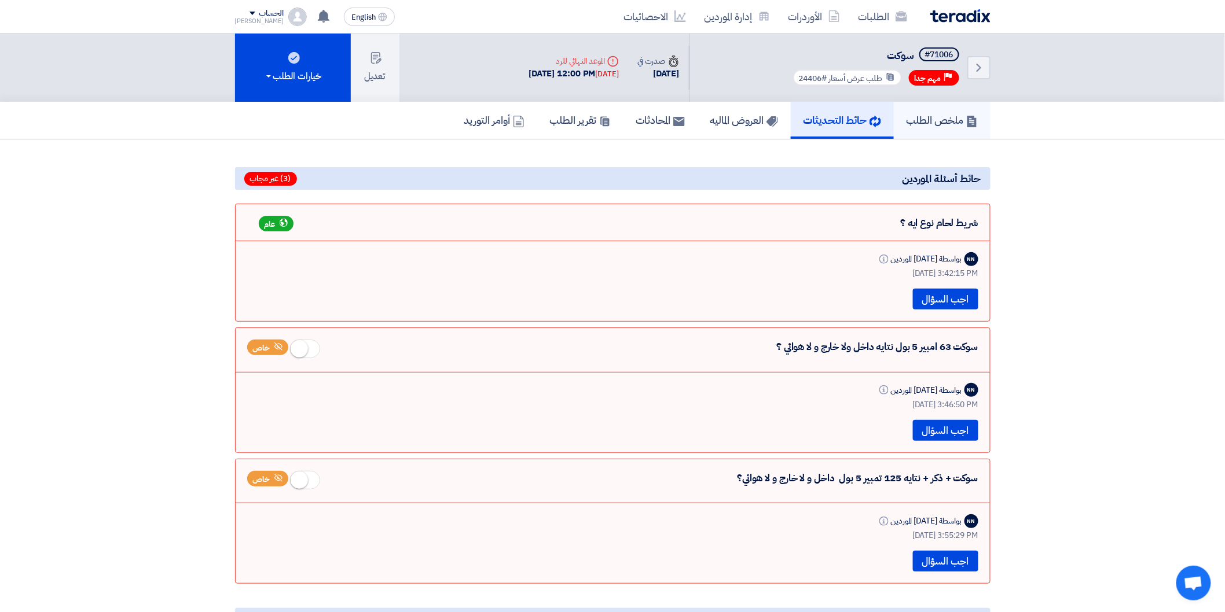
click at [938, 108] on link "ملخص الطلب" at bounding box center [942, 120] width 97 height 37
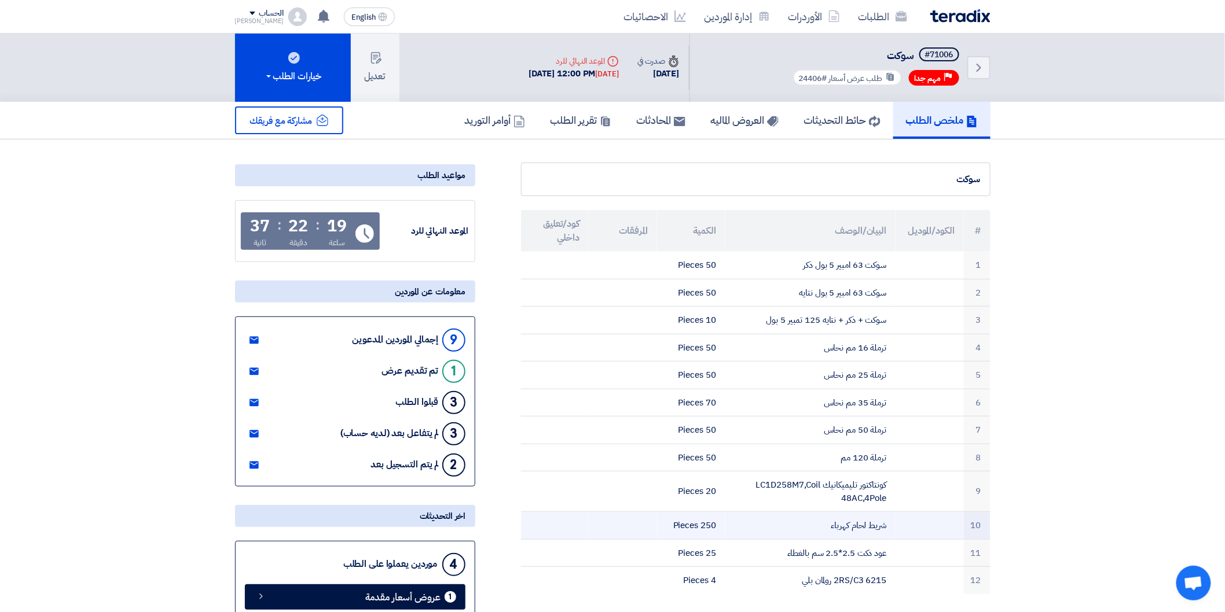
scroll to position [64, 0]
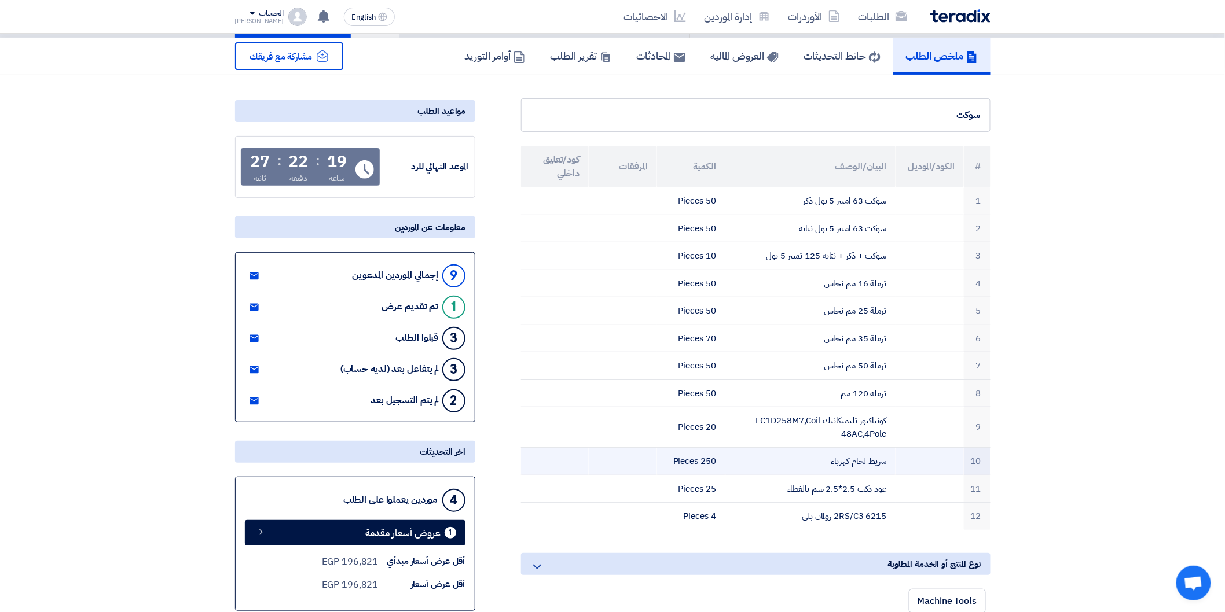
drag, startPoint x: 831, startPoint y: 462, endPoint x: 885, endPoint y: 461, distance: 54.4
click at [885, 461] on td "شريط لحام كهرباء" at bounding box center [810, 462] width 170 height 28
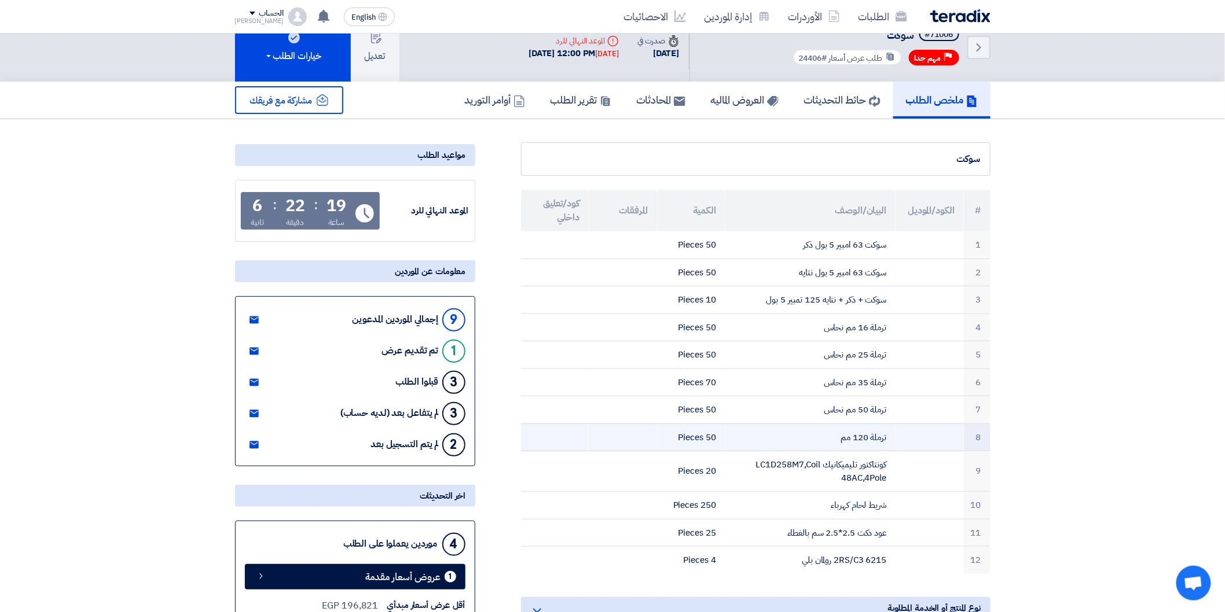
scroll to position [0, 0]
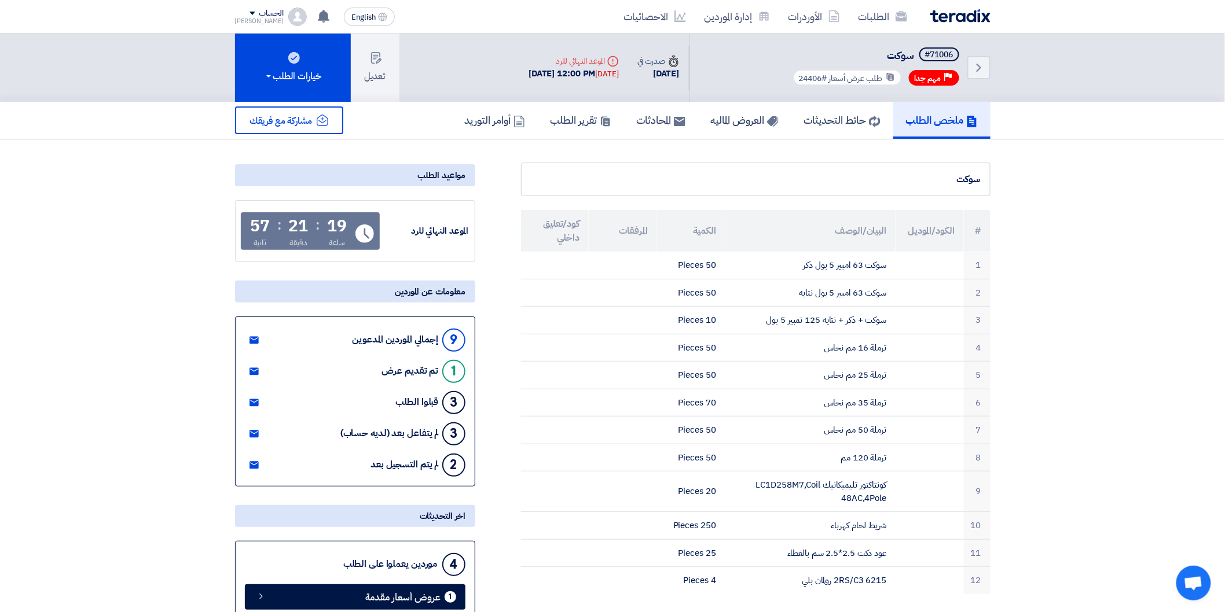
click at [302, 120] on span "مشاركة مع فريقك" at bounding box center [281, 121] width 62 height 14
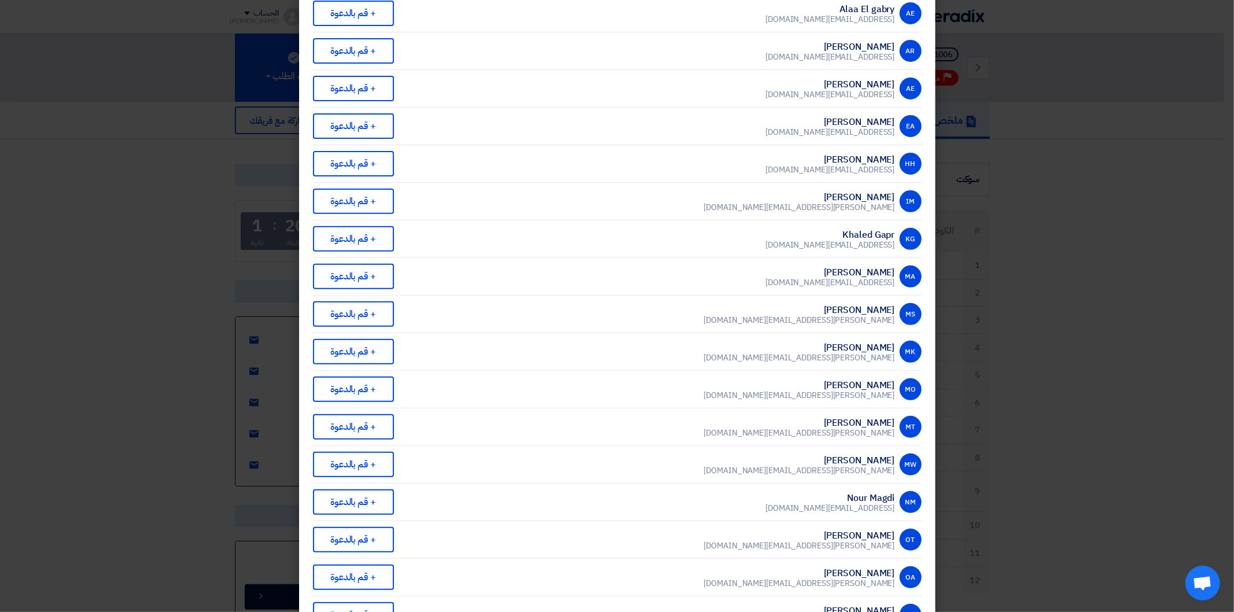
scroll to position [257, 0]
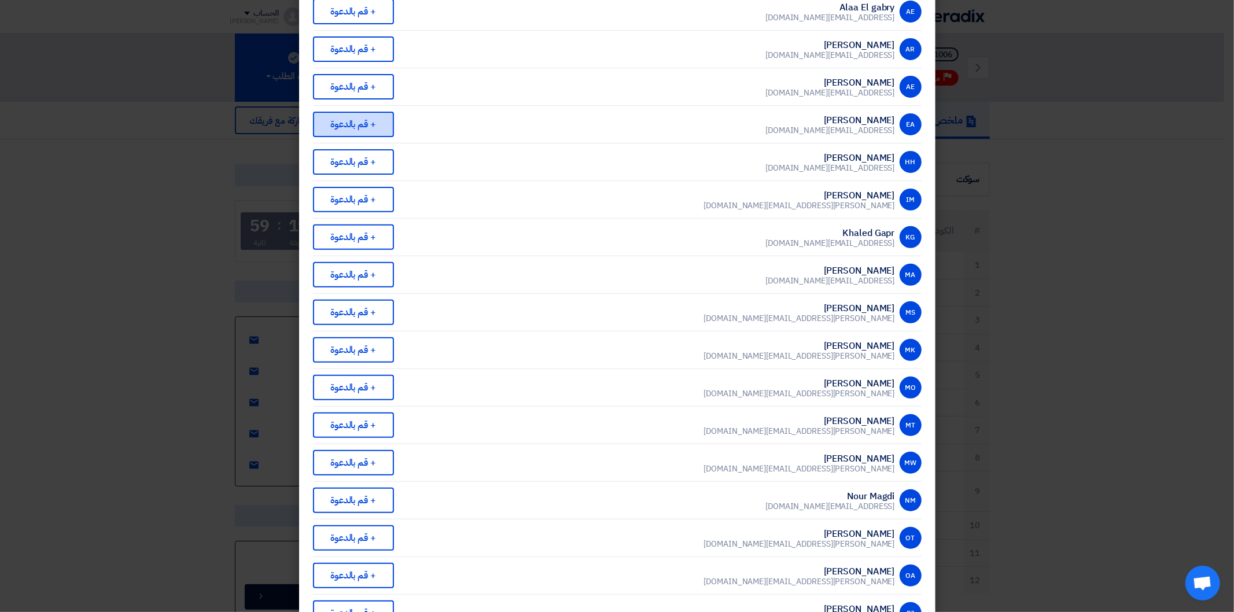
click at [366, 112] on div "+ قم بالدعوة" at bounding box center [353, 124] width 81 height 25
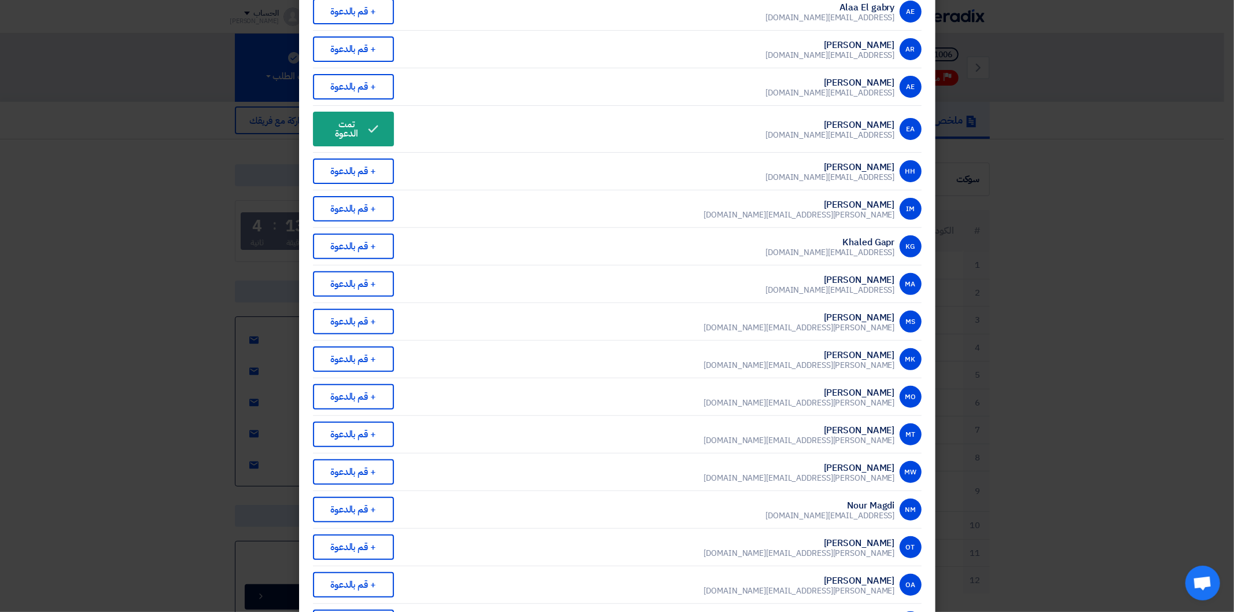
scroll to position [0, 0]
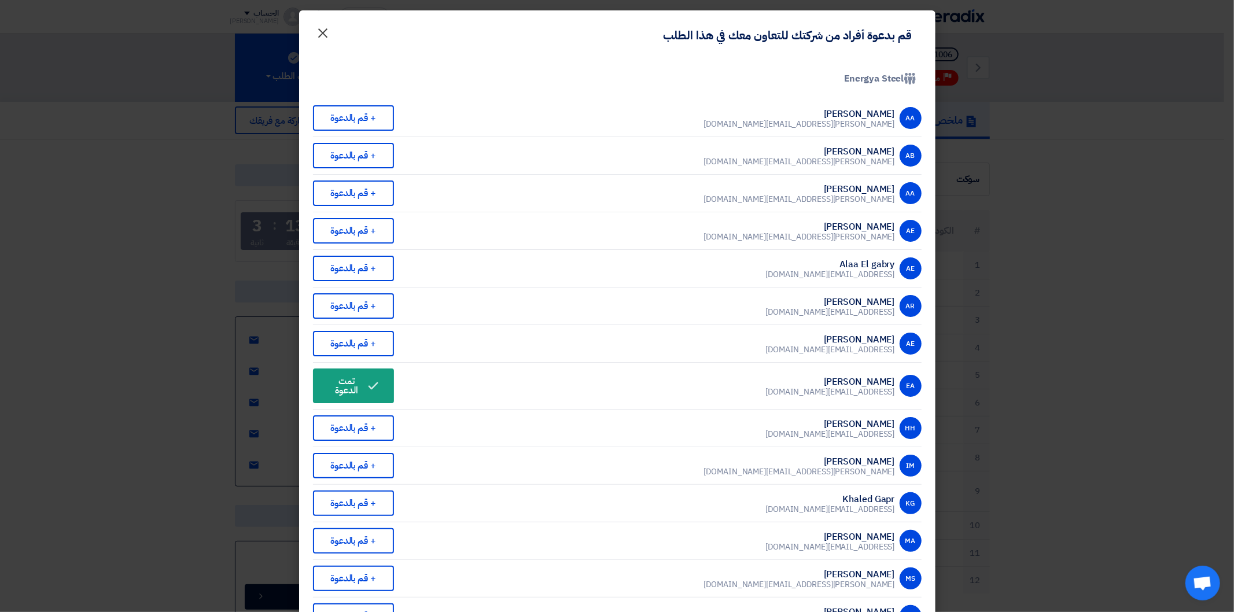
click at [322, 36] on span "×" at bounding box center [324, 32] width 14 height 35
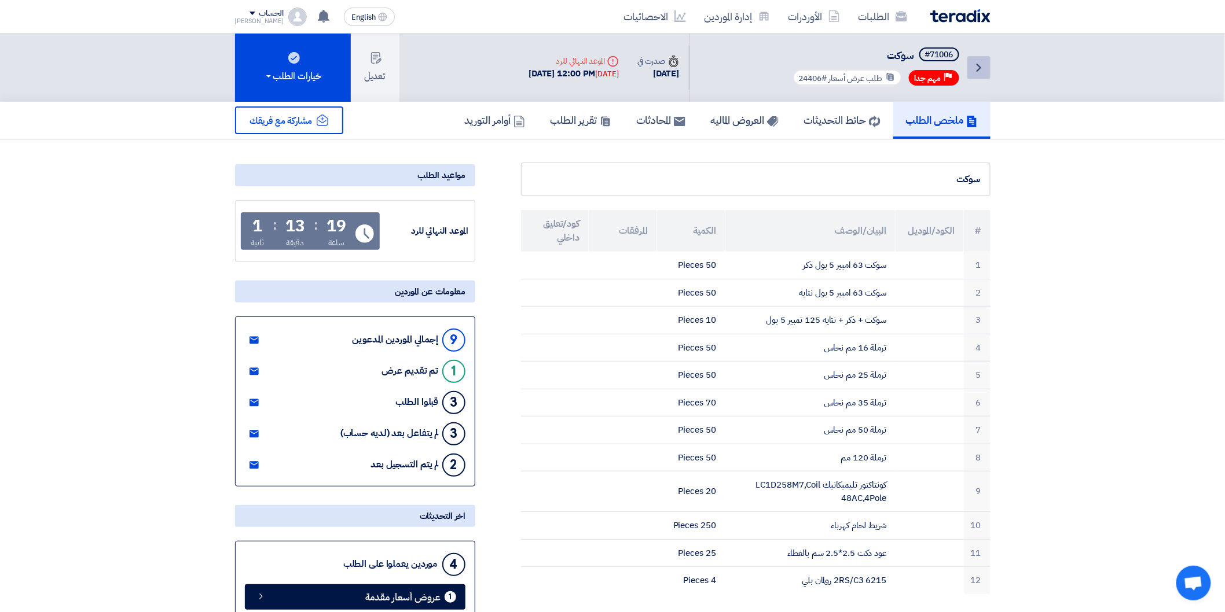
click at [975, 65] on icon "Back" at bounding box center [979, 68] width 14 height 14
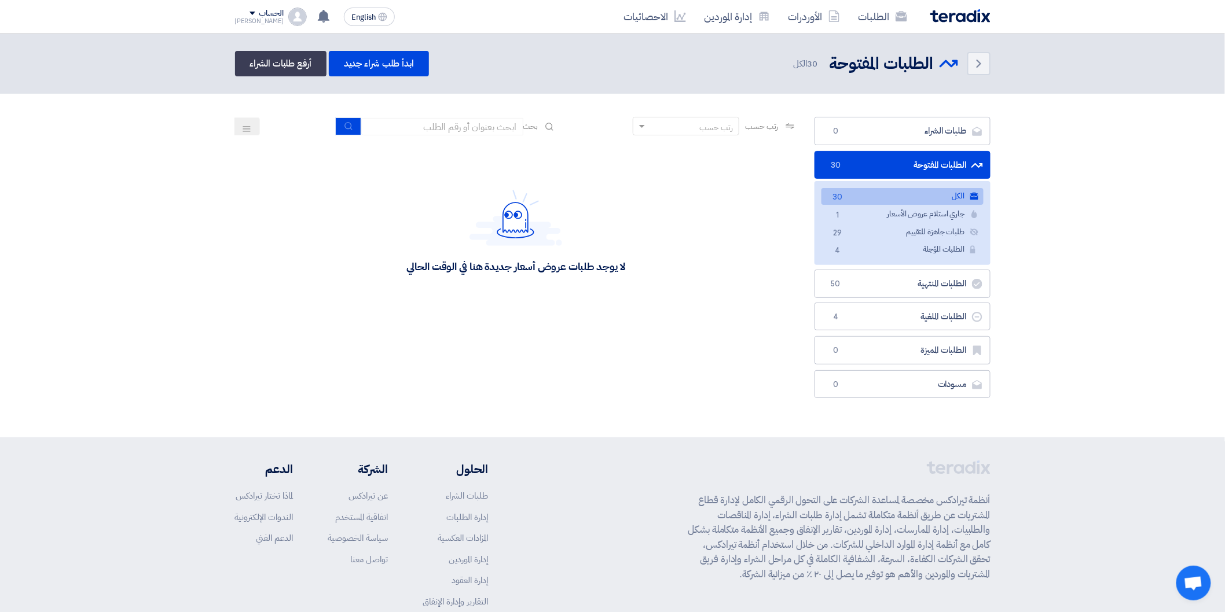
drag, startPoint x: 646, startPoint y: 255, endPoint x: 354, endPoint y: 271, distance: 292.7
click at [354, 271] on div "لا يوجد طلبات عروض أسعار جديدة هنا في الوقت الحالي" at bounding box center [516, 232] width 562 height 174
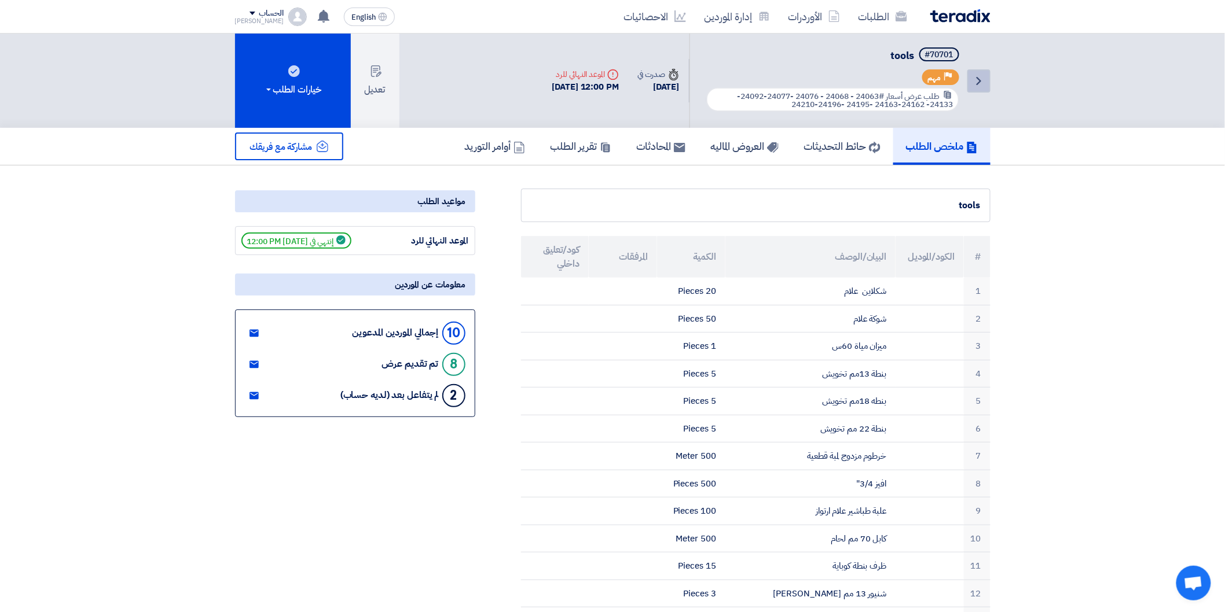
click at [973, 83] on icon "Back" at bounding box center [979, 81] width 14 height 14
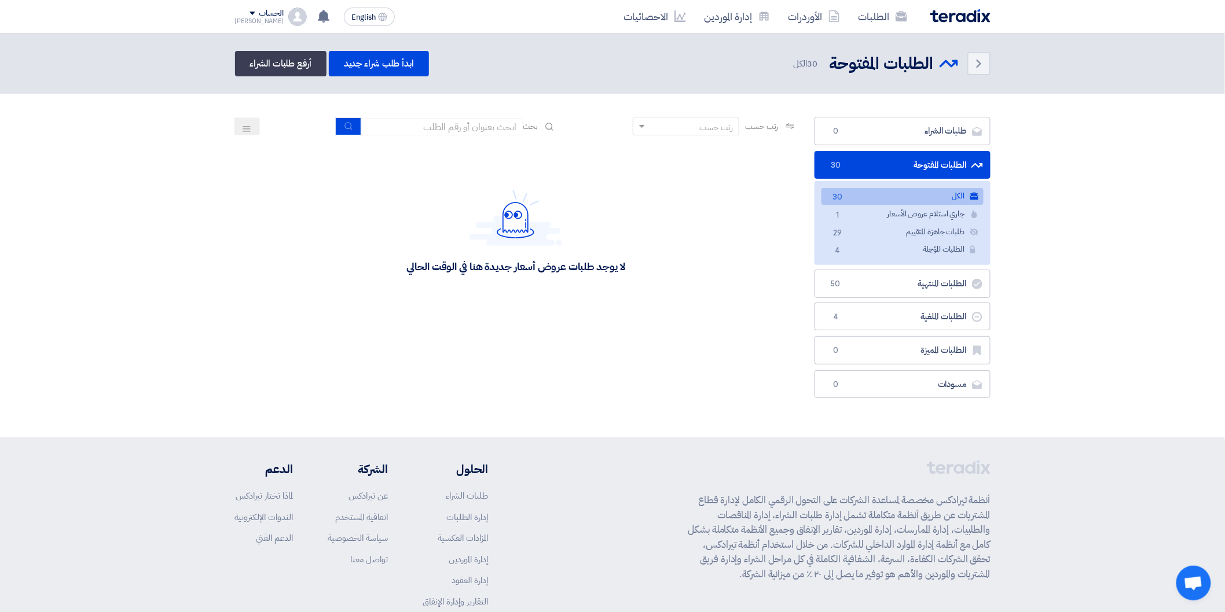
click at [632, 351] on div "رتب حسب رتب حسب بحث مجال الطلب مسؤول المشتريات نوع الطلب" at bounding box center [515, 260] width 579 height 287
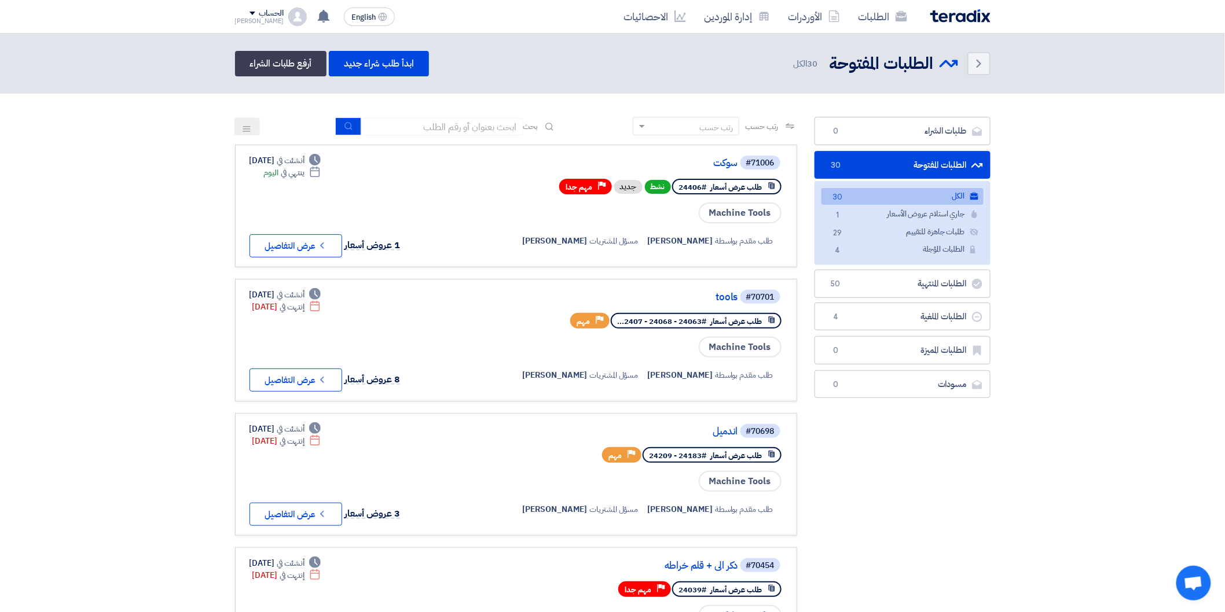
click at [334, 241] on button "Check details عرض التفاصيل" at bounding box center [295, 245] width 93 height 23
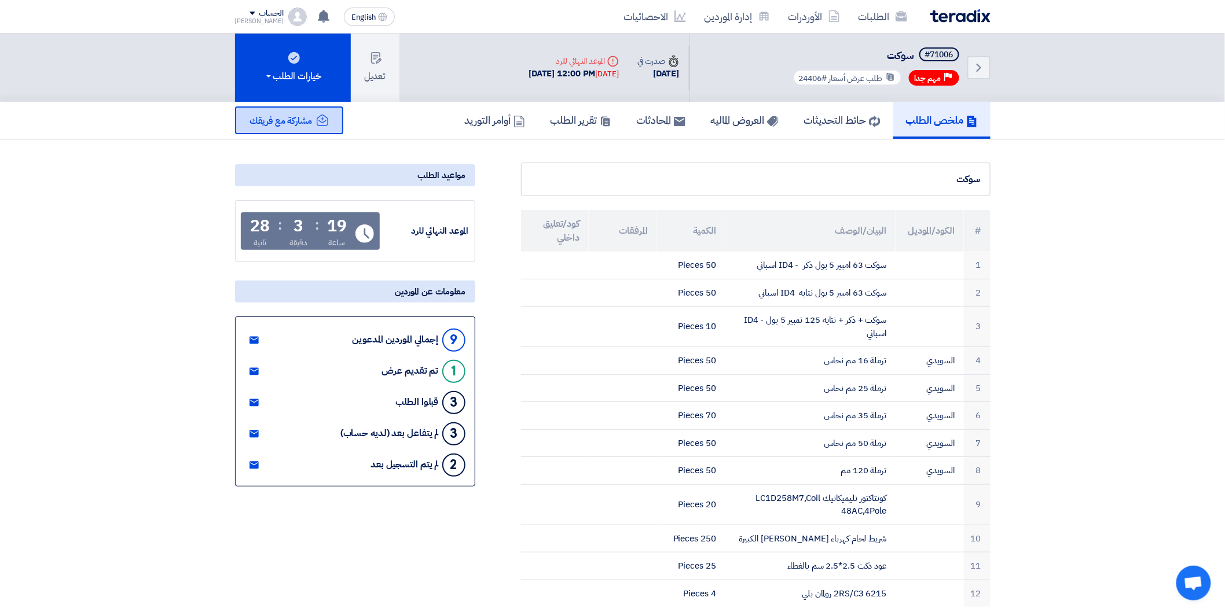
click at [299, 114] on span "مشاركة مع فريقك" at bounding box center [281, 121] width 62 height 14
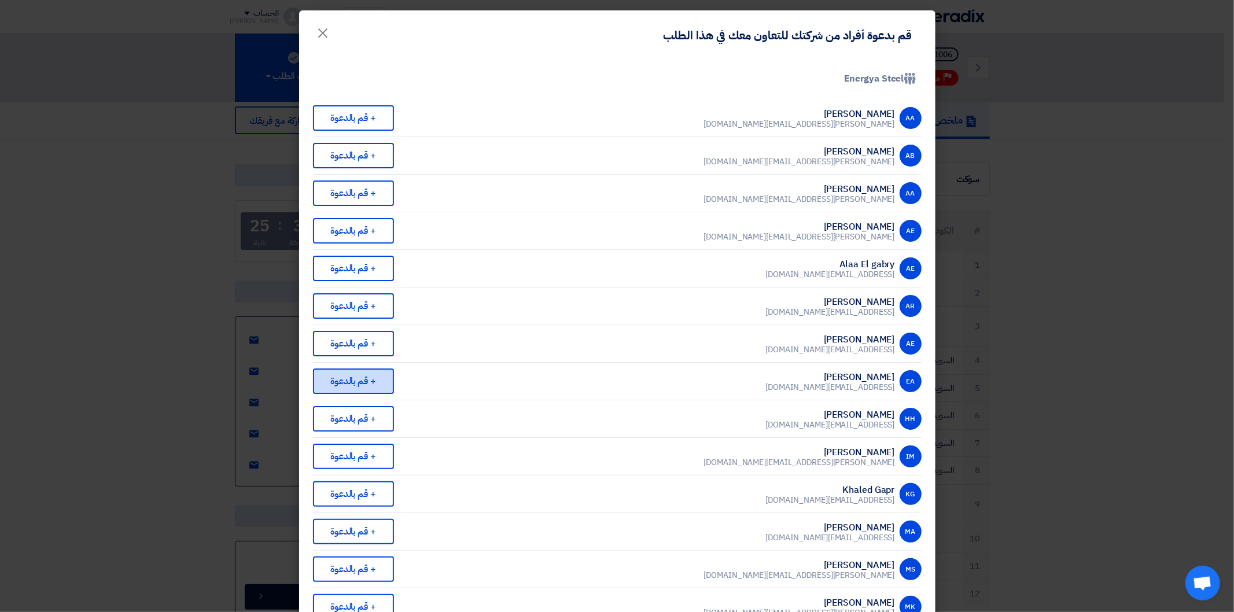
click at [374, 370] on div "+ قم بالدعوة" at bounding box center [353, 381] width 81 height 25
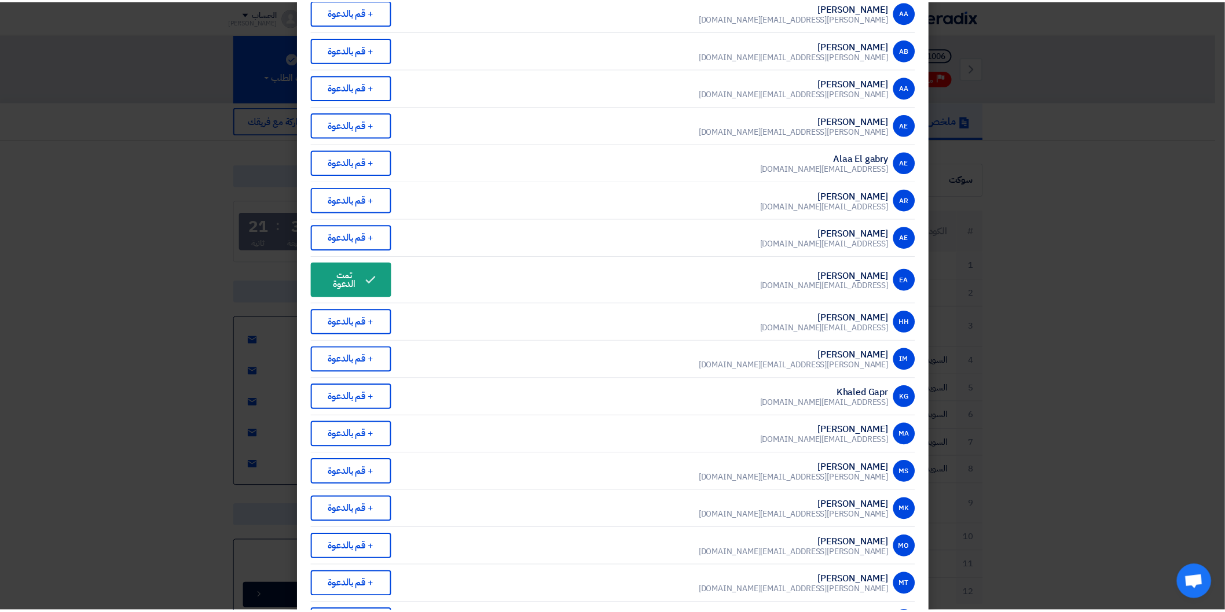
scroll to position [18, 0]
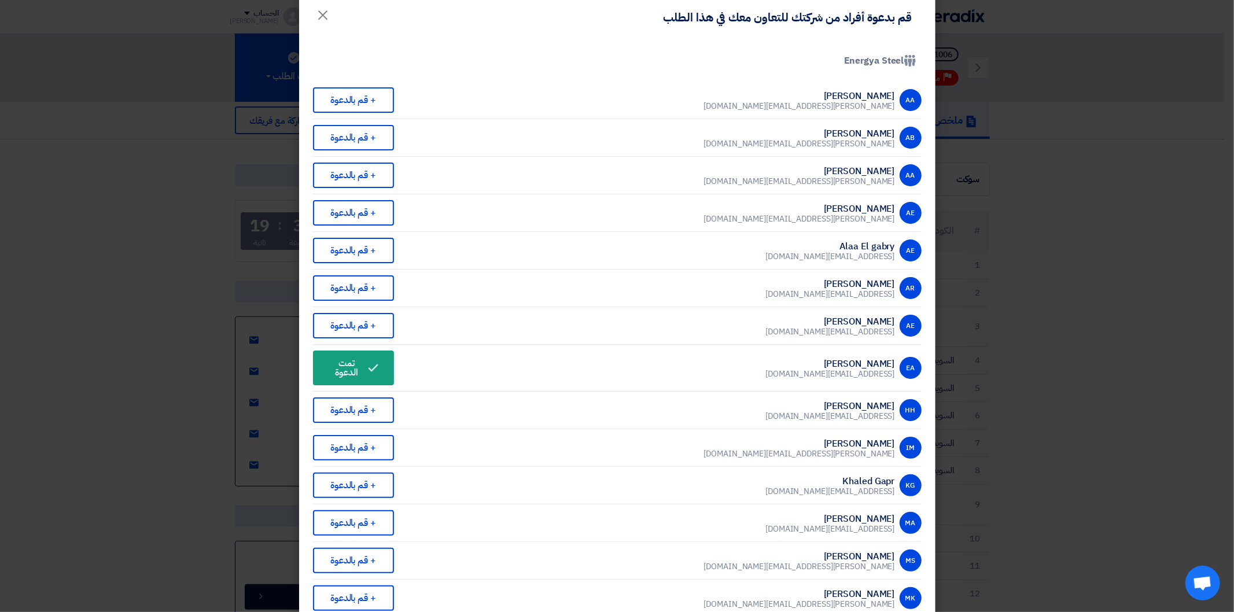
click at [1116, 329] on modal-container "قم بدعوة أفراد من شركتك للتعاون معك في هذا الطلب × Company Team Energya Steel A…" at bounding box center [617, 306] width 1234 height 612
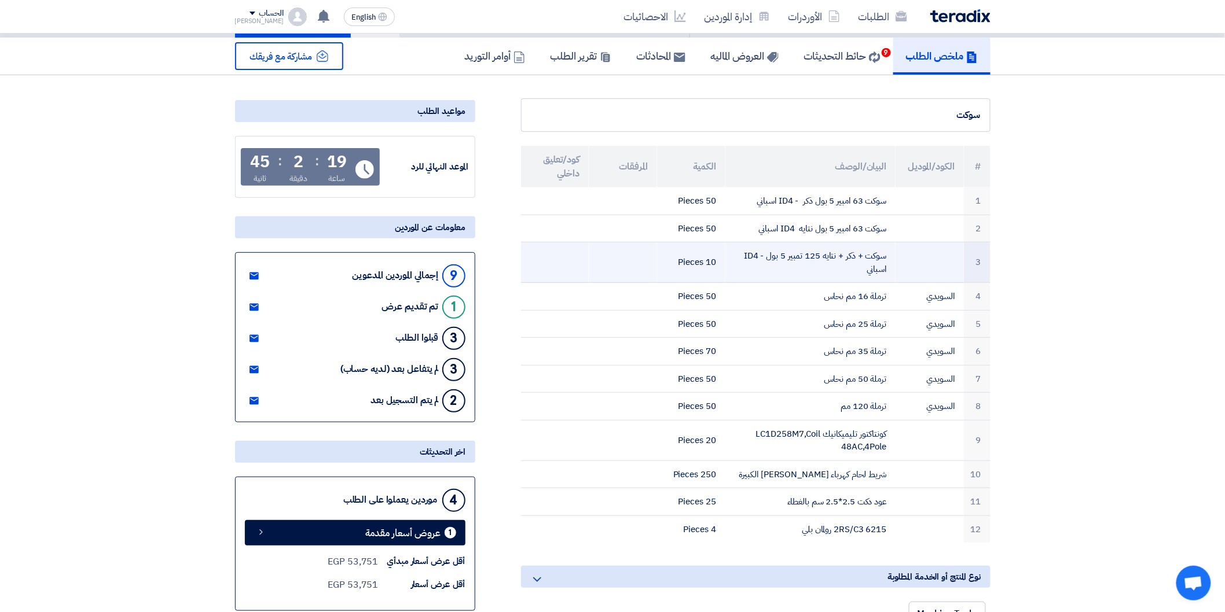
scroll to position [0, 0]
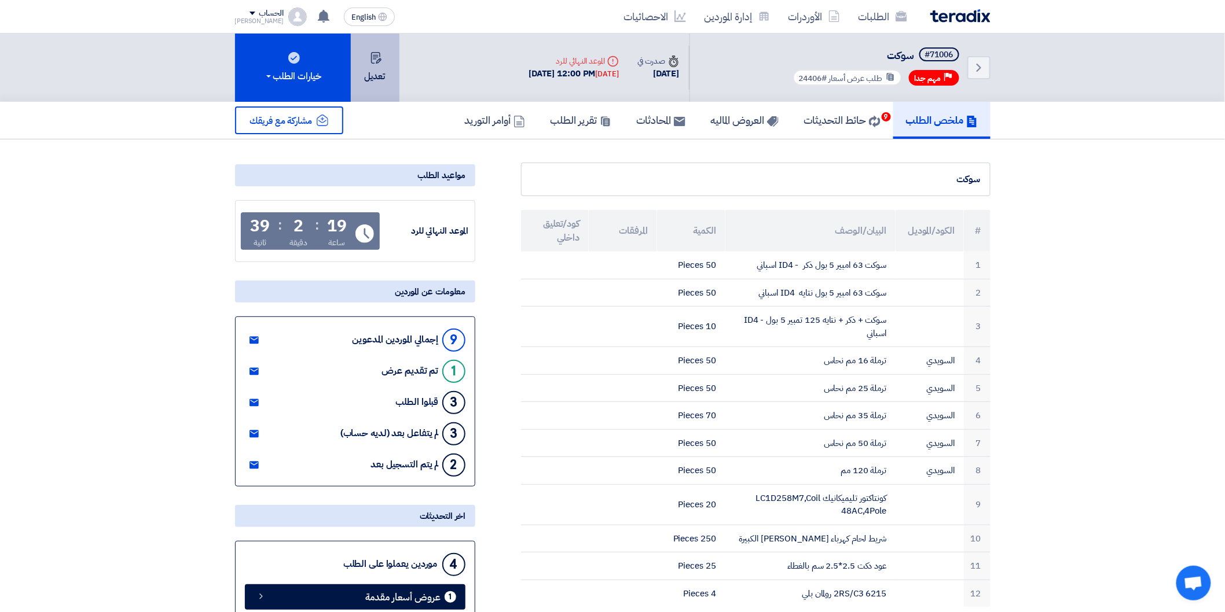
click at [377, 70] on button "تعديل" at bounding box center [375, 68] width 49 height 68
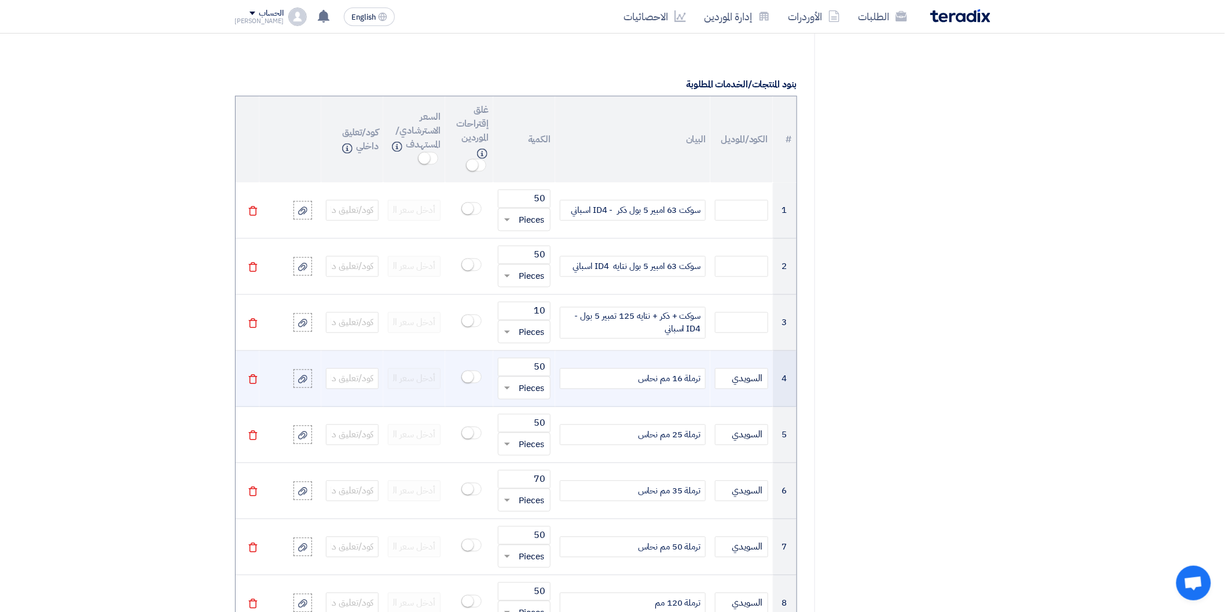
scroll to position [836, 0]
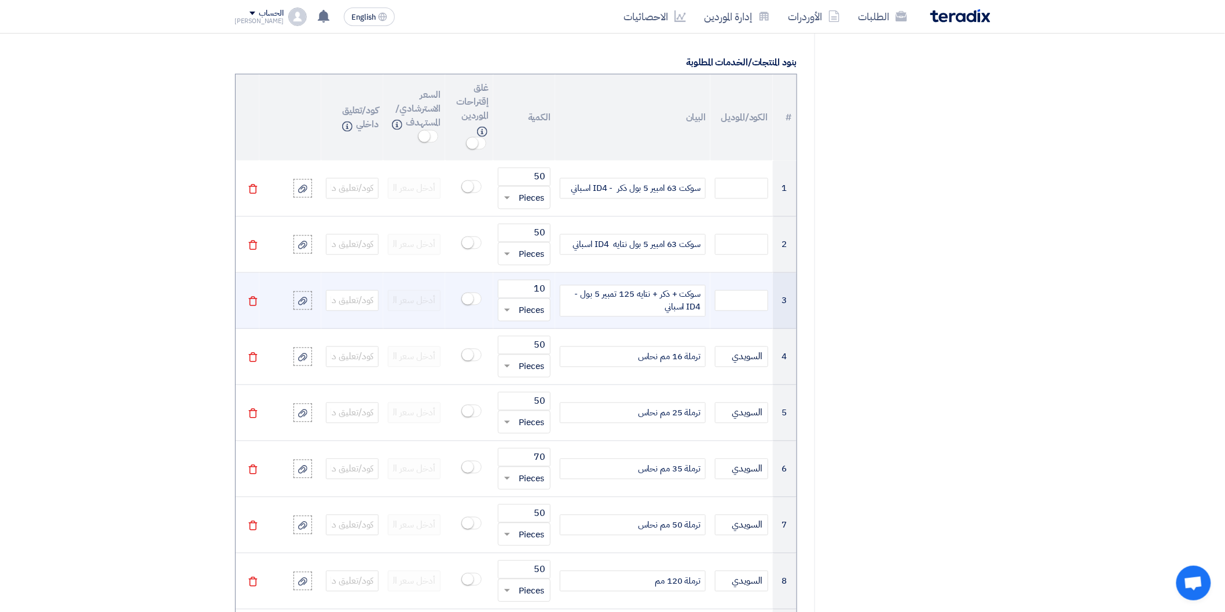
drag, startPoint x: 576, startPoint y: 298, endPoint x: 706, endPoint y: 303, distance: 130.3
click at [706, 303] on td "سوكت + ذكر + نتايه 125 تمبير 5 بول - ID4 اسباني" at bounding box center [632, 301] width 155 height 56
drag, startPoint x: 661, startPoint y: 310, endPoint x: 705, endPoint y: 289, distance: 47.9
click at [705, 289] on div "سوكت + ذكر + نتايه 125 تمبير 5 بول - ID4 اسباني" at bounding box center [633, 301] width 146 height 32
copy div "سوكت + ذكر + نتايه 125 تمبير 5 بول - ID4 اسباني"
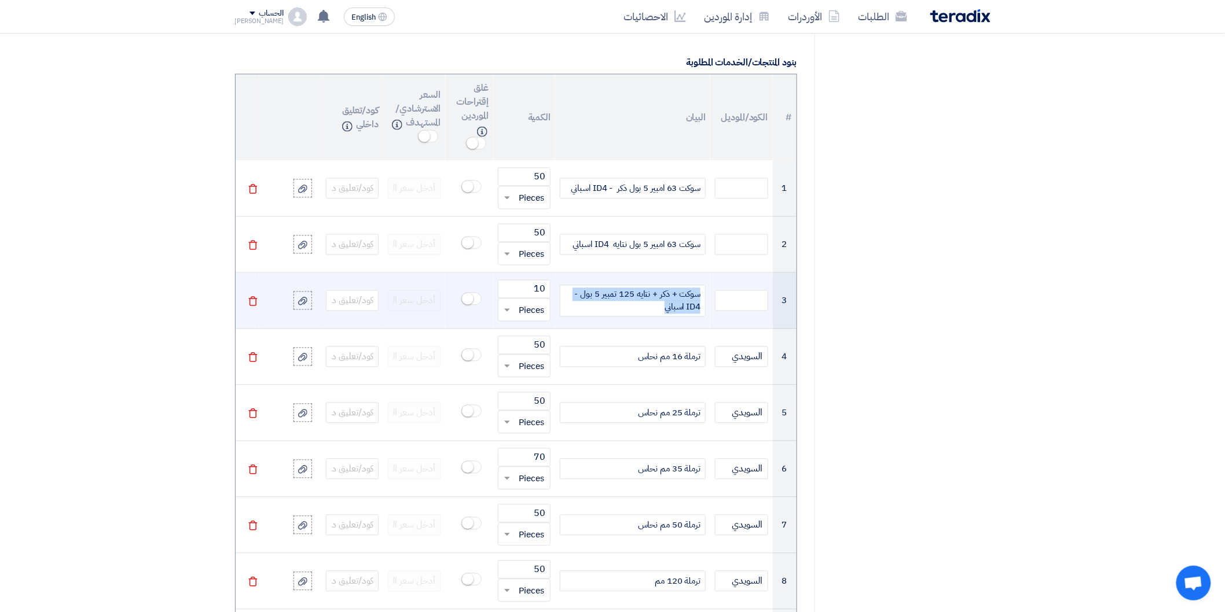
click at [654, 306] on div "سوكت + ذكر + نتايه 125 تمبير 5 بول - ID4 اسباني" at bounding box center [633, 301] width 146 height 32
drag, startPoint x: 656, startPoint y: 294, endPoint x: 668, endPoint y: 294, distance: 12.7
click at [668, 294] on div "سوكت + ذكر + نتايه 125 تمبير 5 بول - ID4 اسباني" at bounding box center [633, 301] width 146 height 32
drag, startPoint x: 637, startPoint y: 296, endPoint x: 655, endPoint y: 296, distance: 17.9
click at [655, 296] on div "سوكت + ذكر + نتايه 125 تمبير 5 بول - ID4 اسباني" at bounding box center [633, 301] width 146 height 32
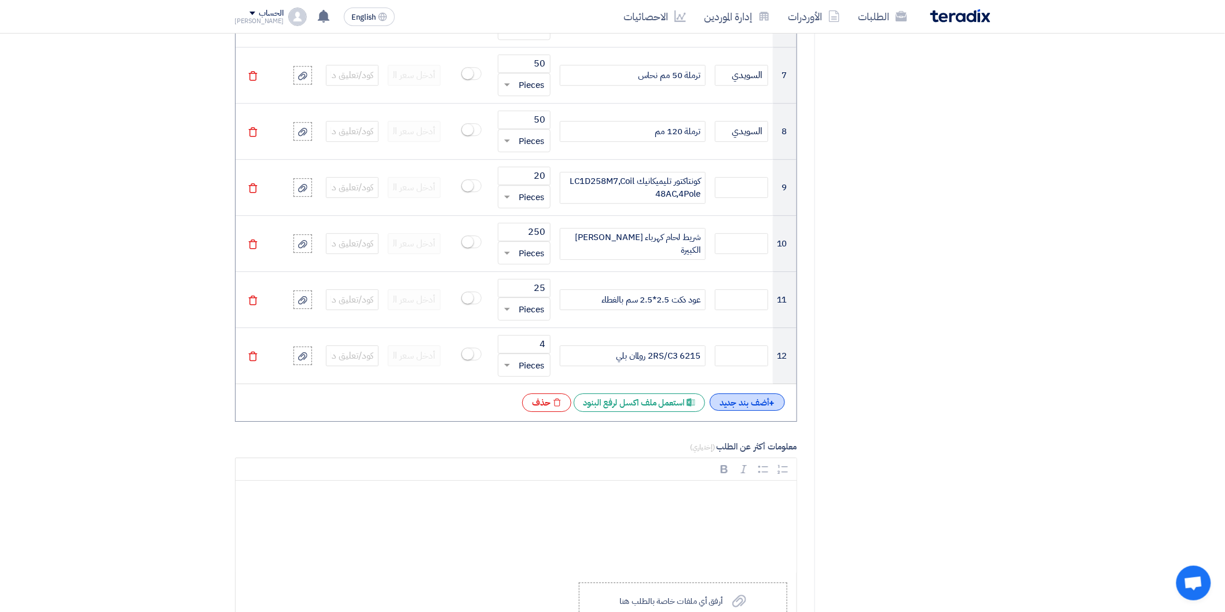
scroll to position [1543, 0]
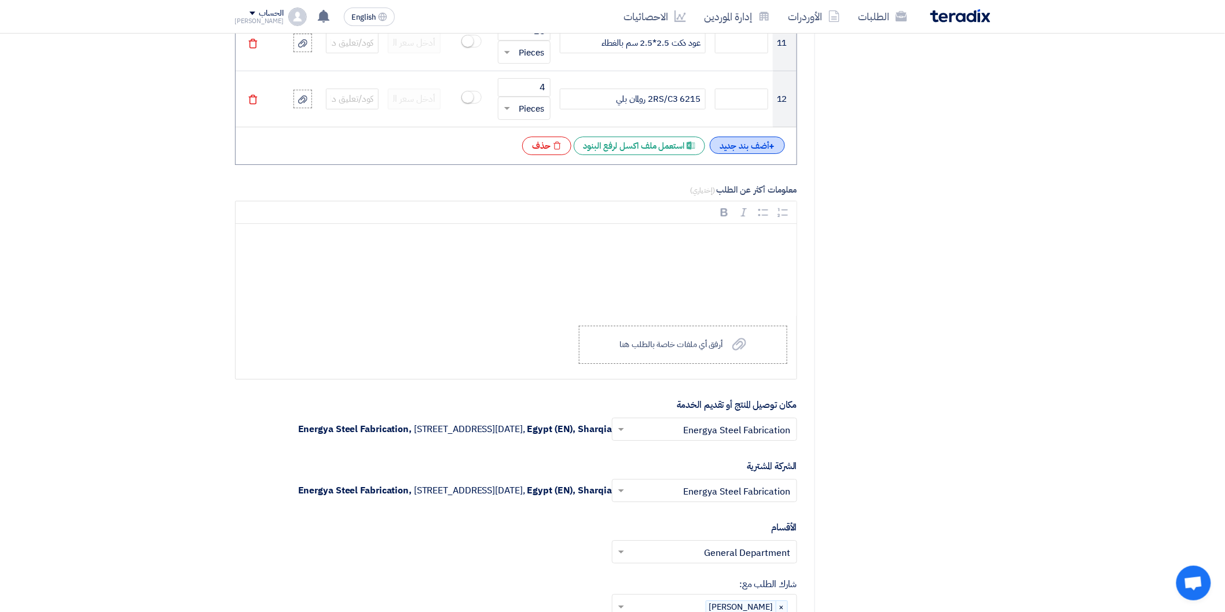
click at [741, 138] on div "+ أضف بند جديد" at bounding box center [746, 145] width 75 height 17
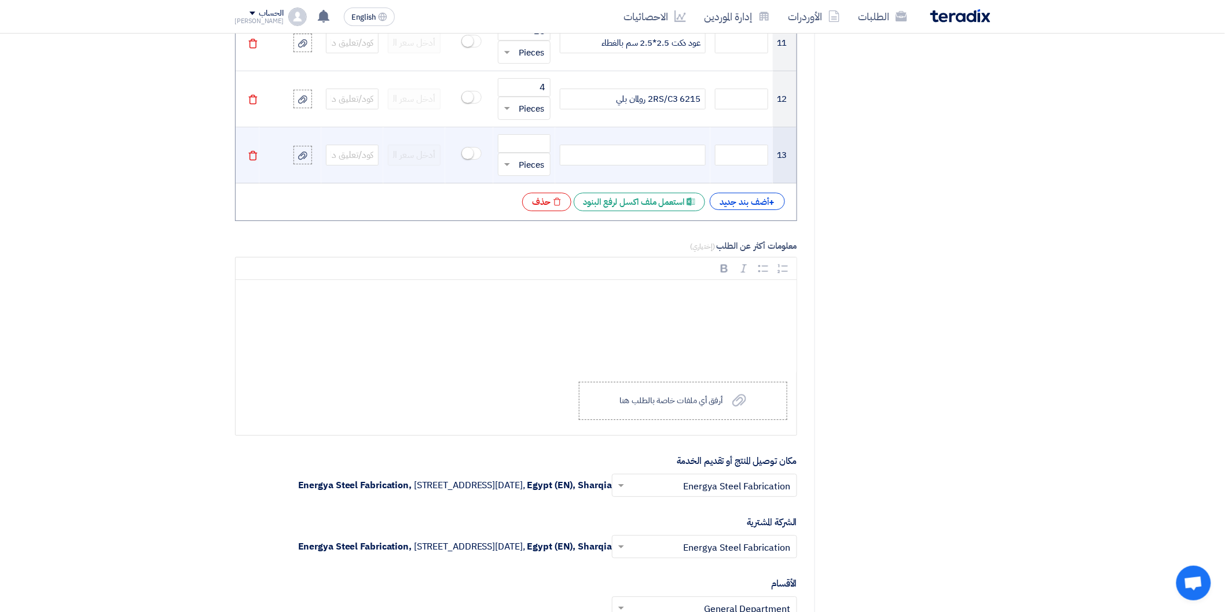
click at [670, 155] on div at bounding box center [633, 155] width 146 height 21
paste div
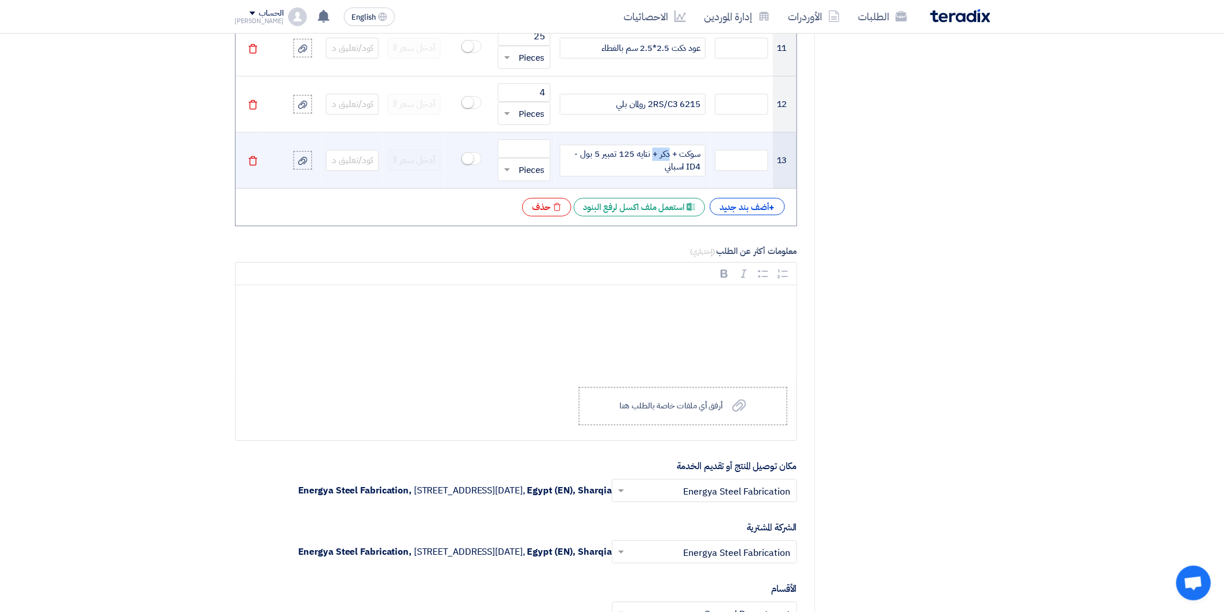
drag, startPoint x: 653, startPoint y: 153, endPoint x: 668, endPoint y: 153, distance: 15.6
click at [668, 153] on span "سوكت + ذكر + نتايه 125 تمبير 5 بول - ID4 اسباني" at bounding box center [632, 161] width 135 height 26
click at [675, 152] on span "سوكت + نتايه 125 تمبير 5 بول - ID4 اسباني" at bounding box center [632, 161] width 135 height 26
click at [537, 152] on input "number" at bounding box center [524, 148] width 53 height 19
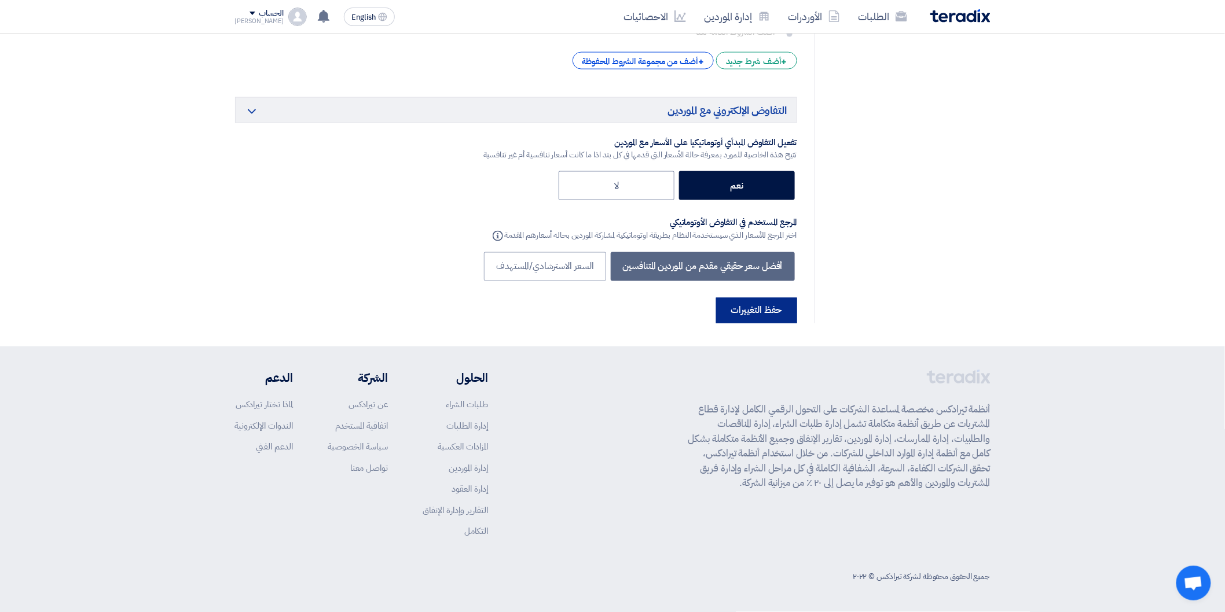
scroll to position [2568, 0]
type input "50"
click at [756, 310] on button "حفظ التغييرات" at bounding box center [756, 310] width 81 height 25
click at [762, 319] on button "حفظ التغييرات" at bounding box center [756, 310] width 81 height 25
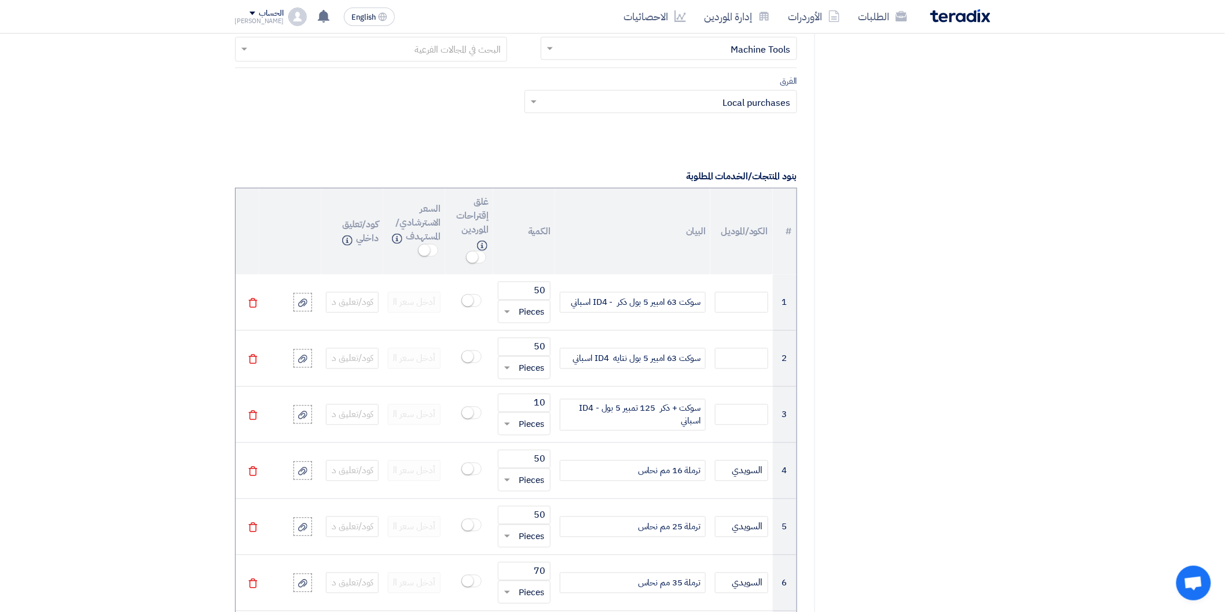
scroll to position [836, 0]
